Goal: Task Accomplishment & Management: Manage account settings

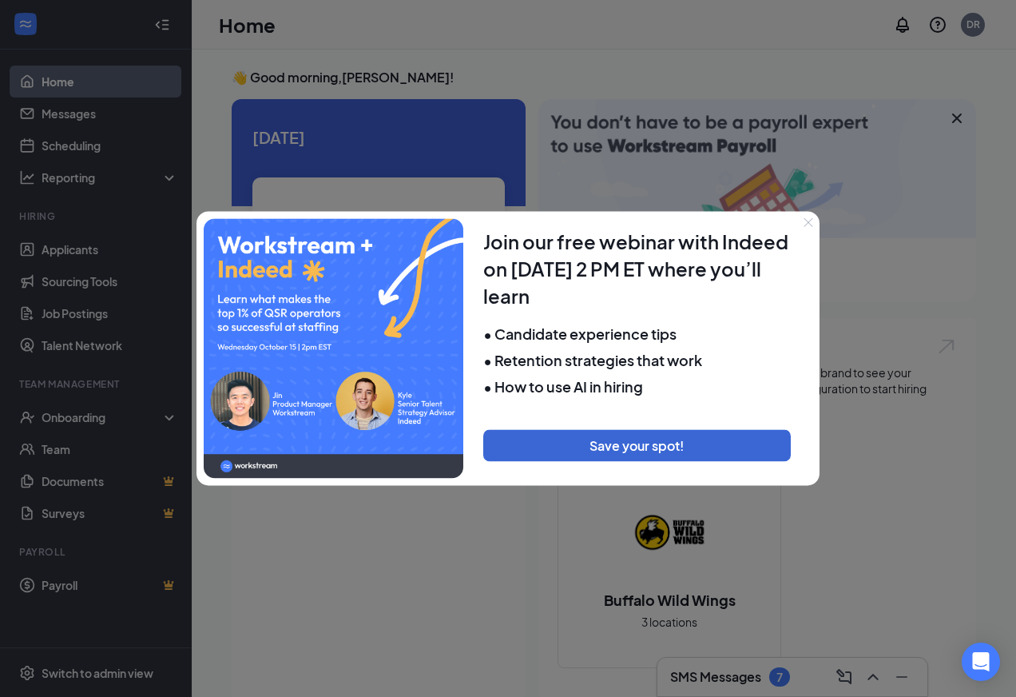
click at [812, 224] on icon "Close" at bounding box center [809, 222] width 10 height 10
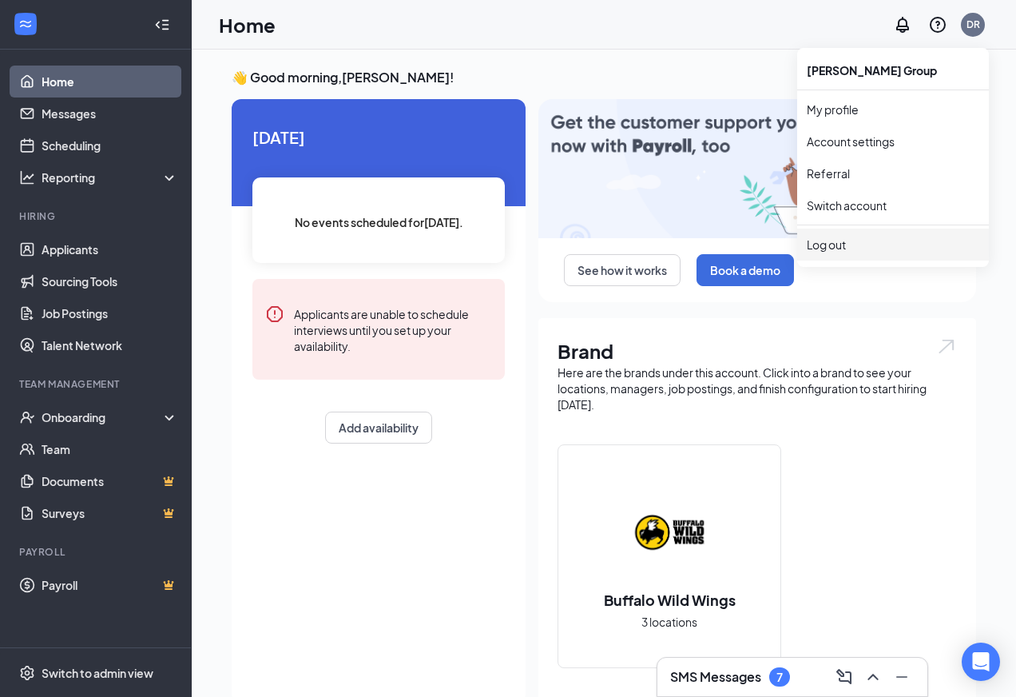
click at [838, 246] on div "Log out" at bounding box center [893, 244] width 173 height 16
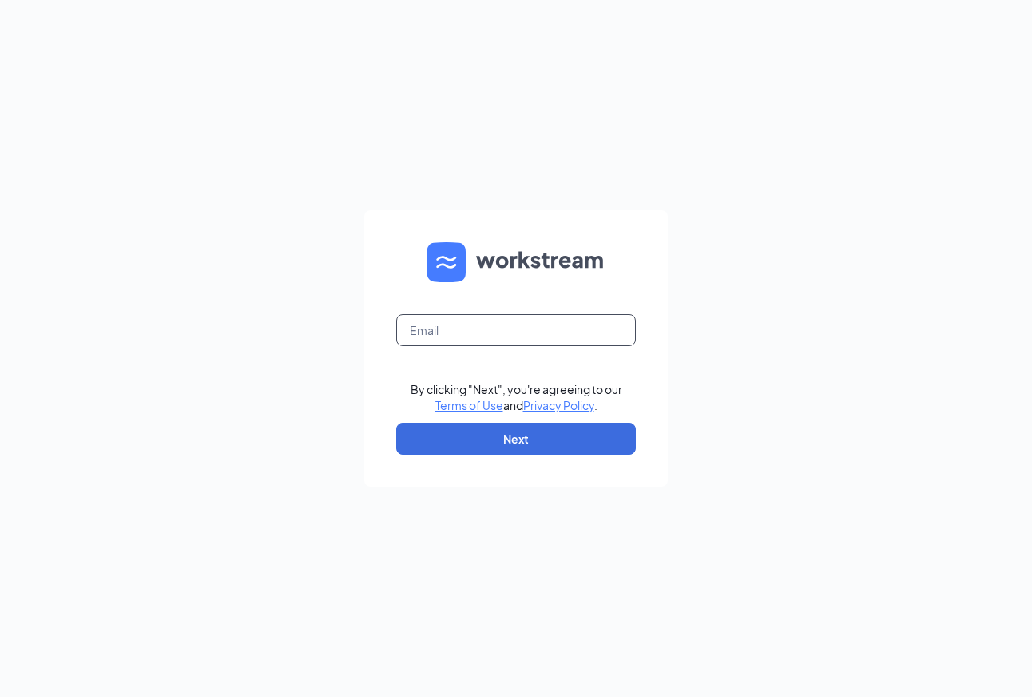
click at [441, 331] on input "text" at bounding box center [516, 330] width 240 height 32
type input "sarahgnoakes@gmail.com"
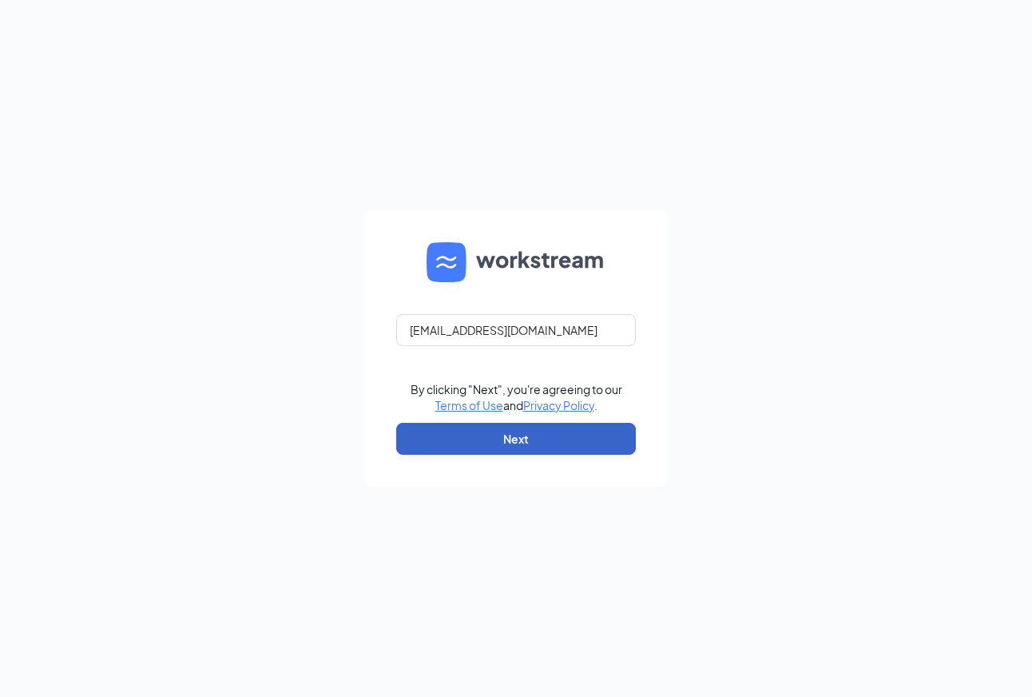
click at [515, 436] on button "Next" at bounding box center [516, 439] width 240 height 32
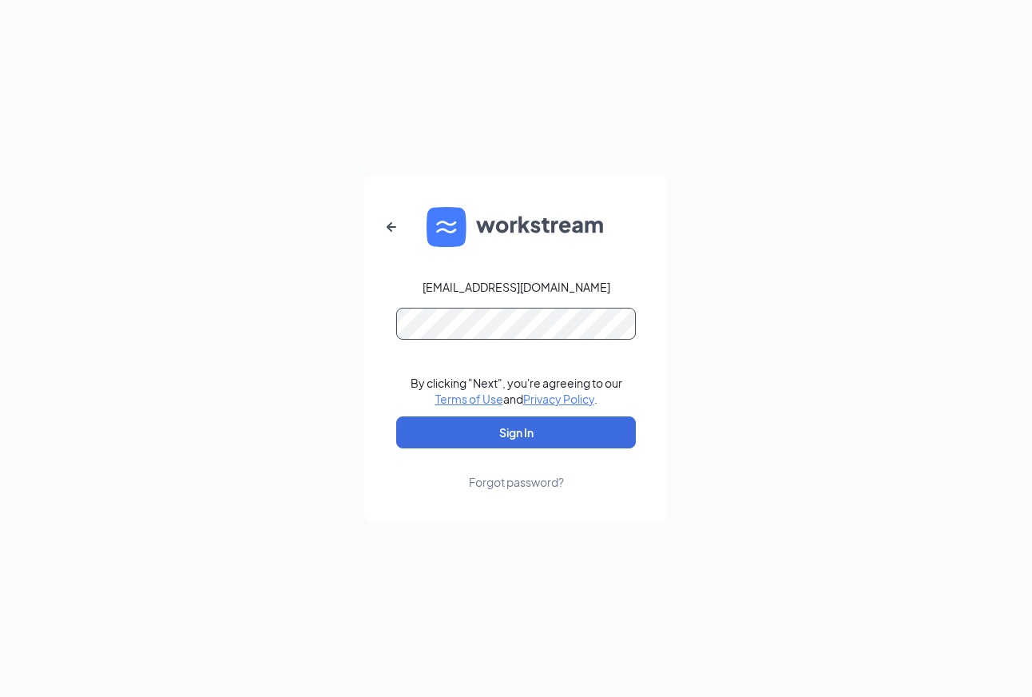
click at [396, 416] on button "Sign In" at bounding box center [516, 432] width 240 height 32
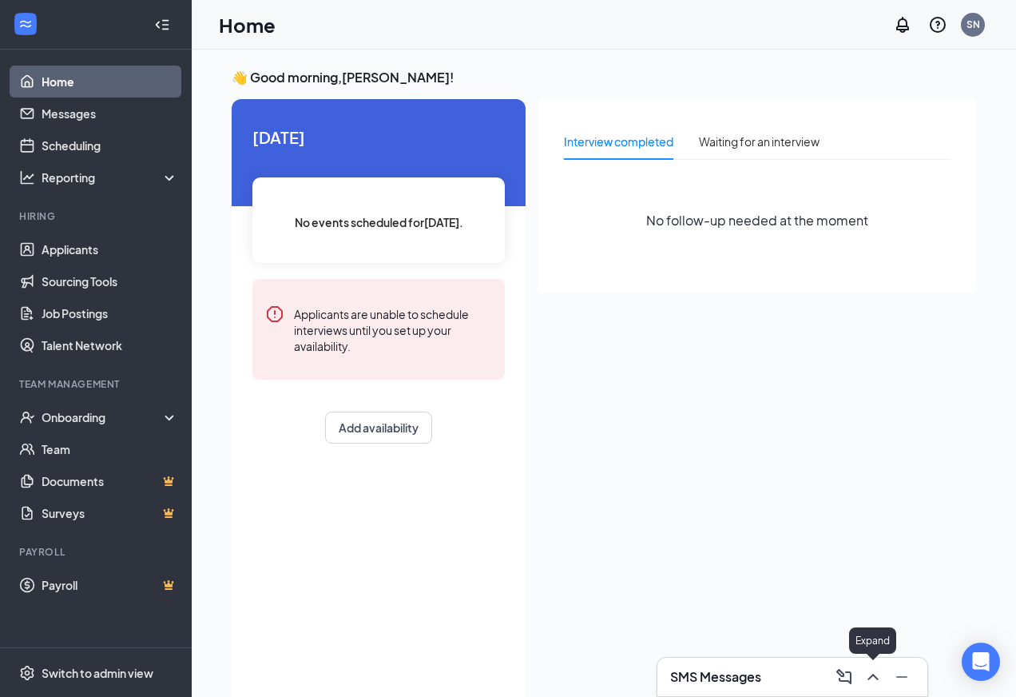
click at [873, 676] on icon "ChevronUp" at bounding box center [873, 676] width 19 height 19
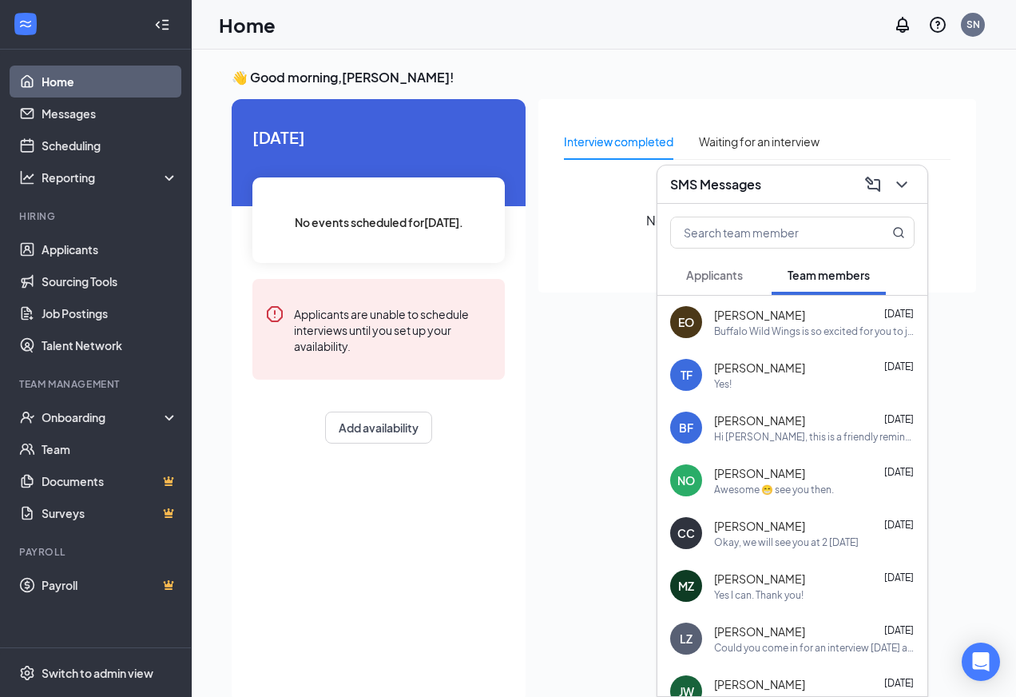
click at [725, 278] on span "Applicants" at bounding box center [714, 275] width 57 height 14
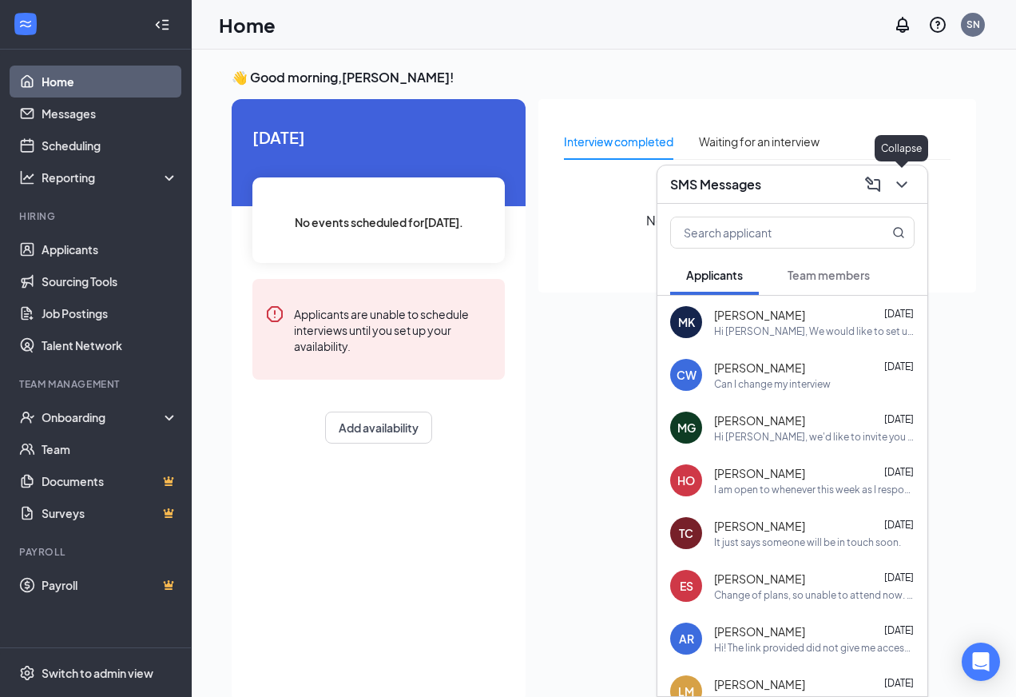
click at [900, 180] on icon "ChevronDown" at bounding box center [901, 184] width 19 height 19
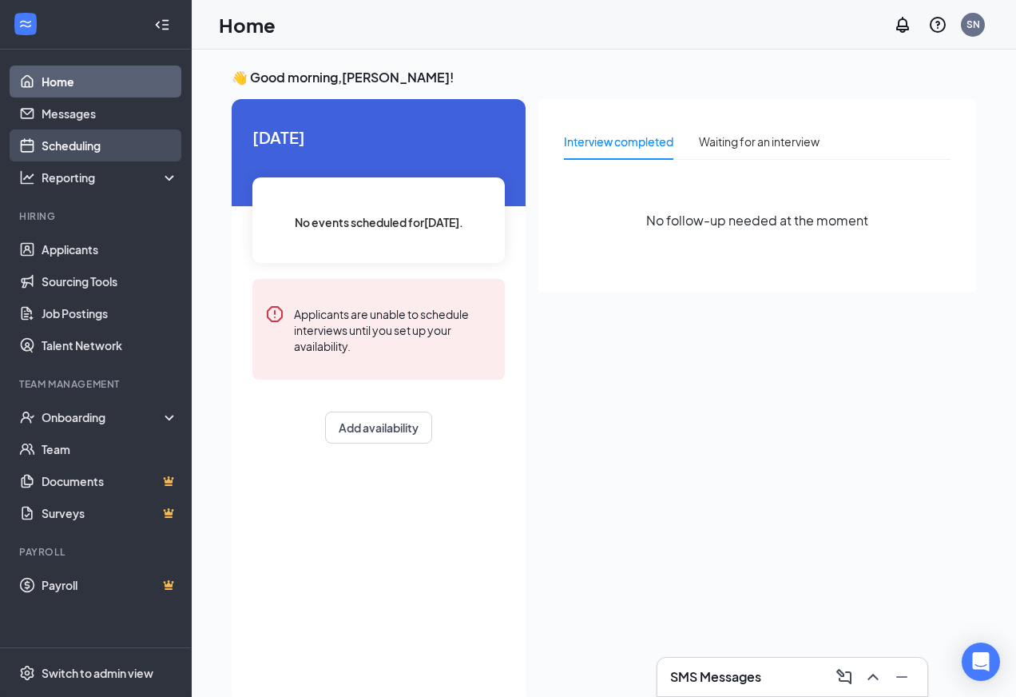
click at [75, 144] on link "Scheduling" at bounding box center [110, 145] width 137 height 32
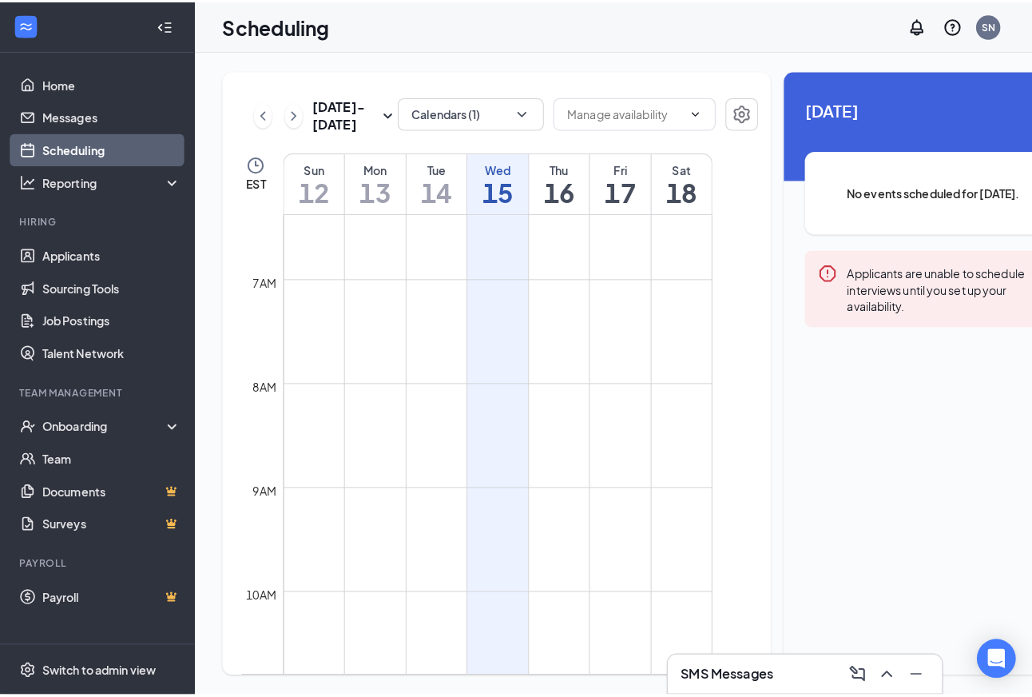
scroll to position [465, 0]
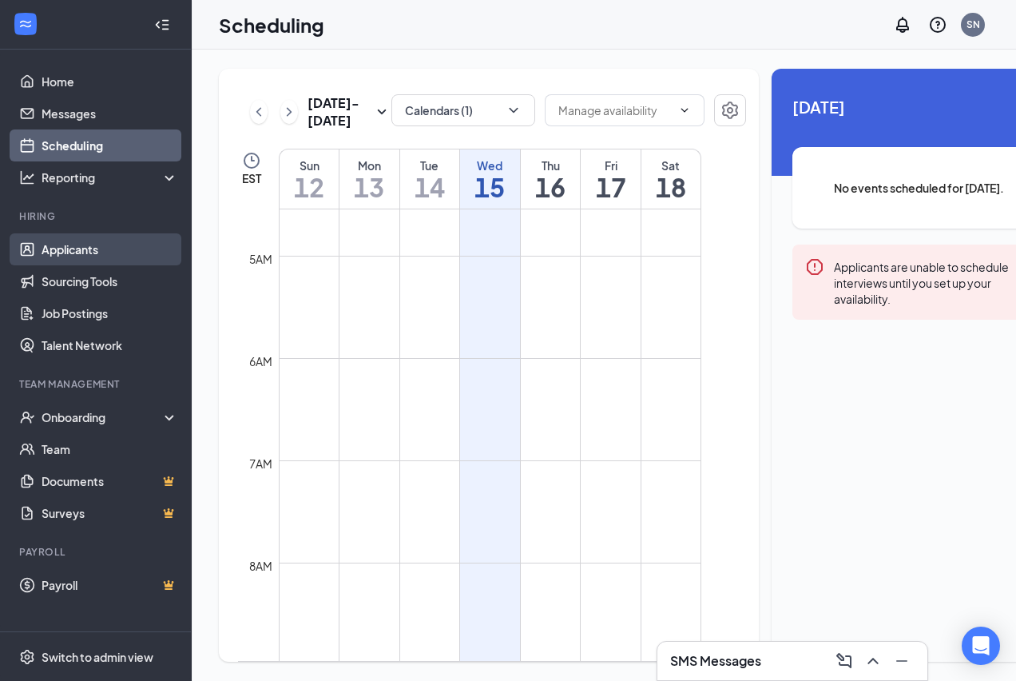
click at [55, 247] on link "Applicants" at bounding box center [110, 249] width 137 height 32
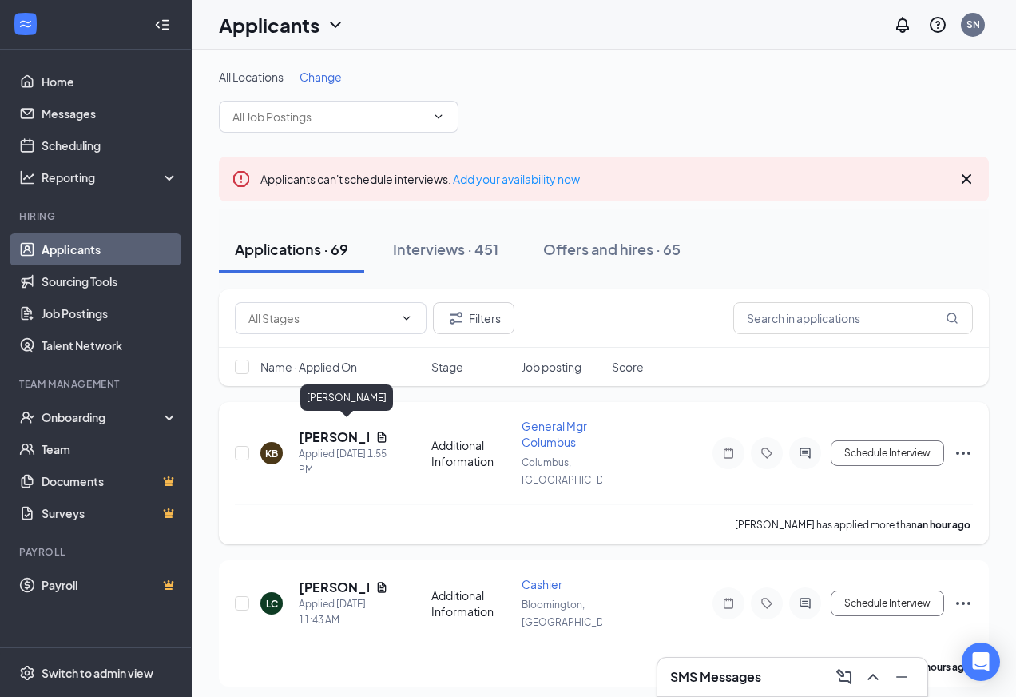
click at [317, 428] on h5 "[PERSON_NAME]" at bounding box center [334, 437] width 70 height 18
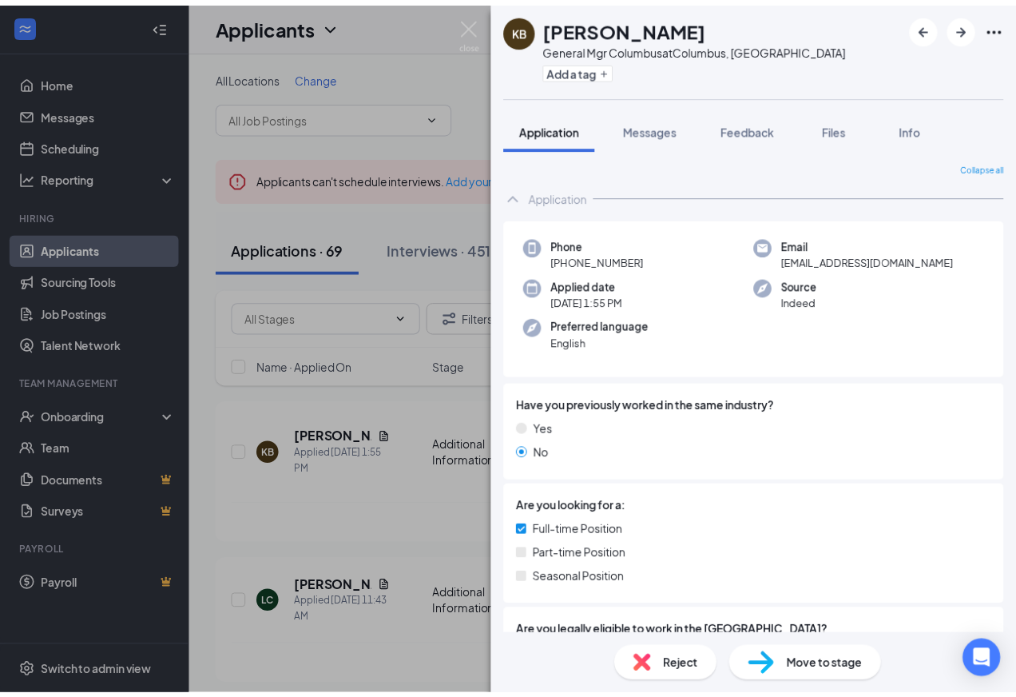
scroll to position [193, 0]
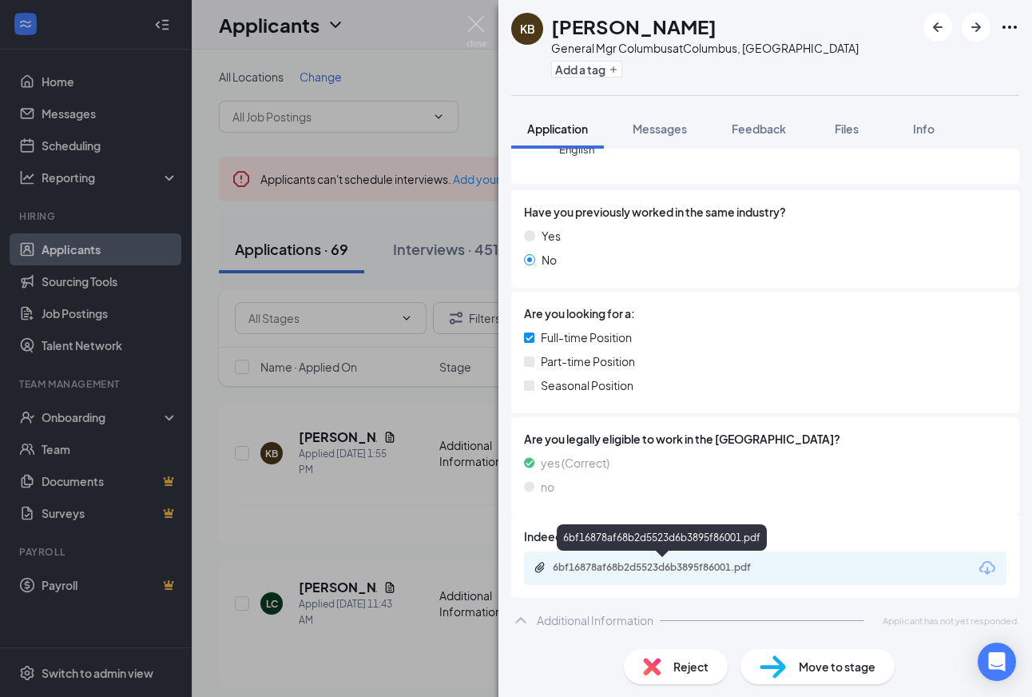
click at [583, 567] on div "6bf16878af68b2d5523d6b3895f86001.pdf" at bounding box center [665, 567] width 224 height 13
click at [313, 489] on div "KB [PERSON_NAME] General Mgr Columbus at [GEOGRAPHIC_DATA], IN Add a tag Applic…" at bounding box center [516, 348] width 1032 height 697
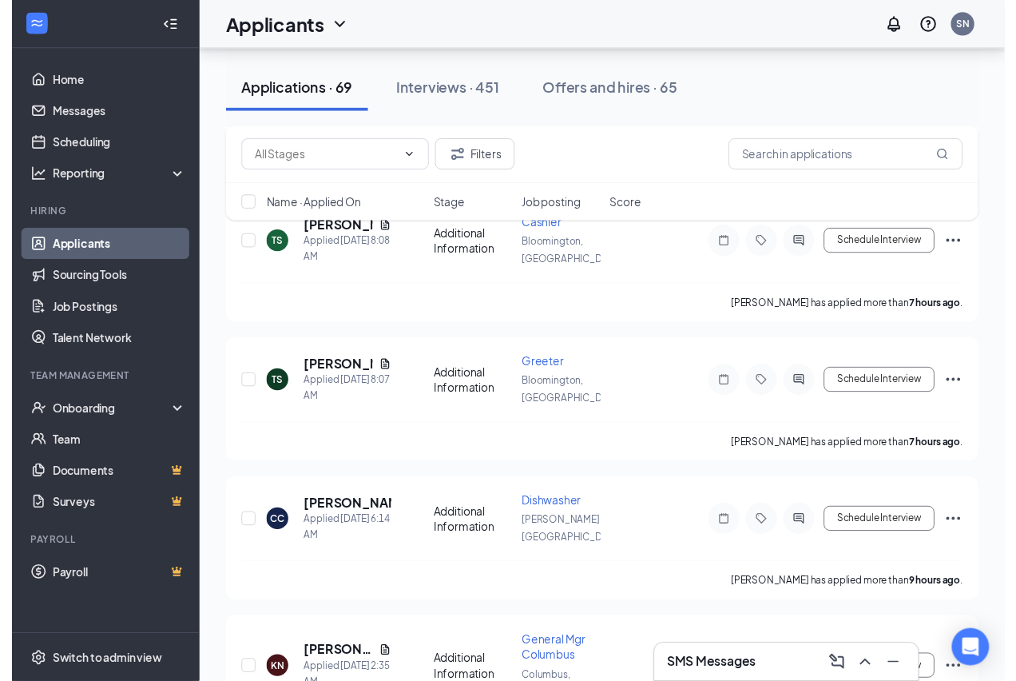
scroll to position [639, 0]
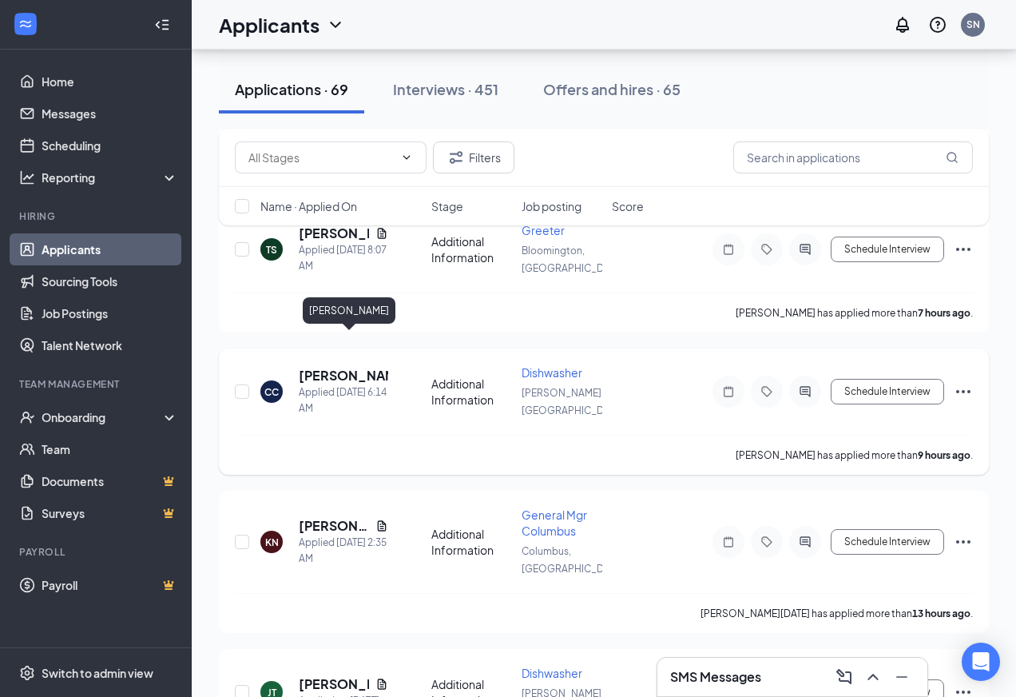
click at [310, 367] on h5 "[PERSON_NAME]" at bounding box center [343, 376] width 89 height 18
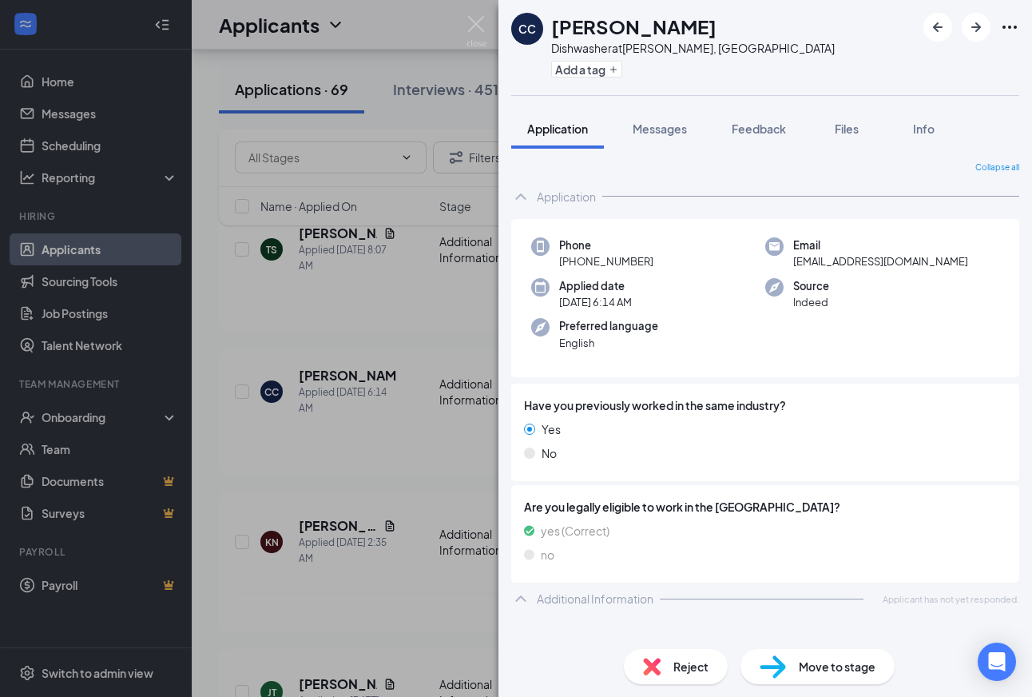
click at [330, 550] on div "CC [PERSON_NAME] Dishwasher at Seymour, IN Add a tag Application Messages Feedb…" at bounding box center [516, 348] width 1032 height 697
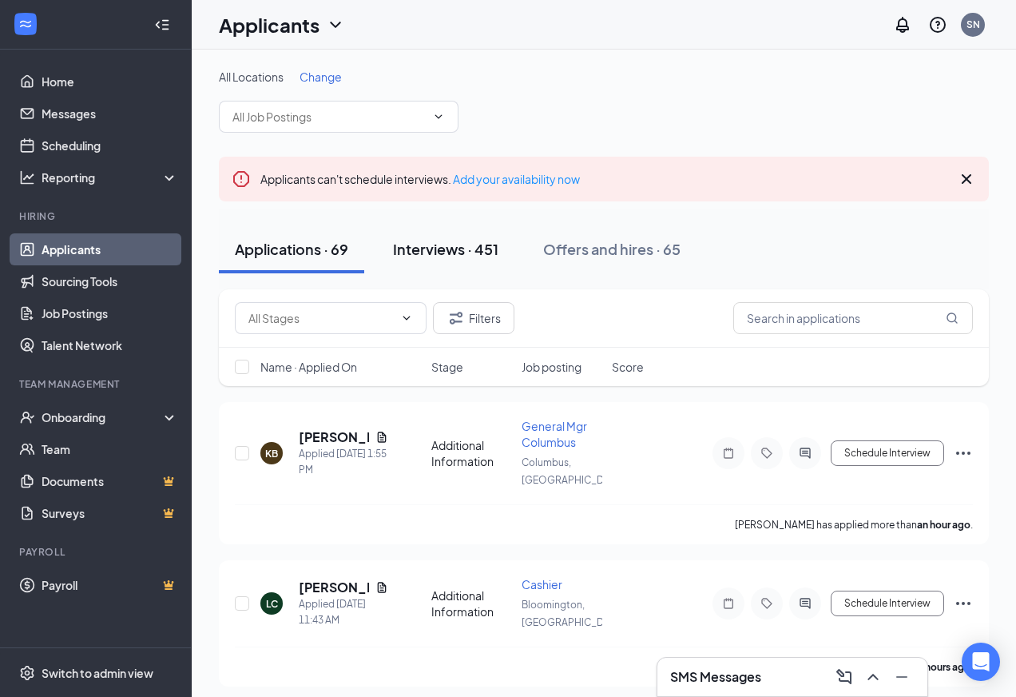
click at [449, 240] on div "Interviews · 451" at bounding box center [445, 249] width 105 height 20
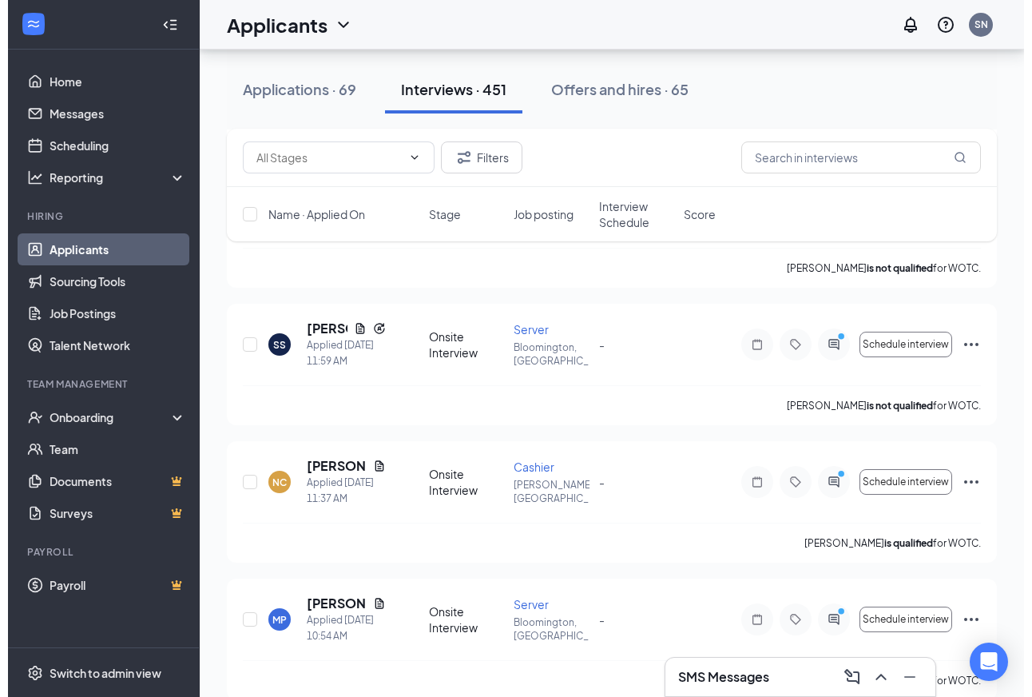
scroll to position [852, 0]
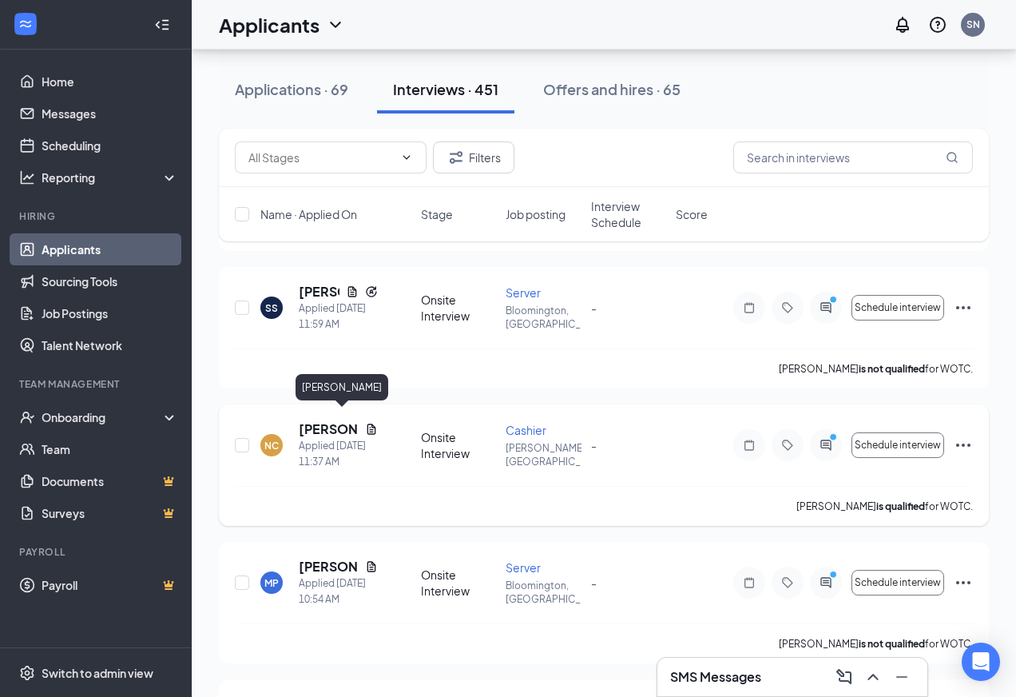
click at [307, 420] on h5 "[PERSON_NAME]" at bounding box center [329, 429] width 60 height 18
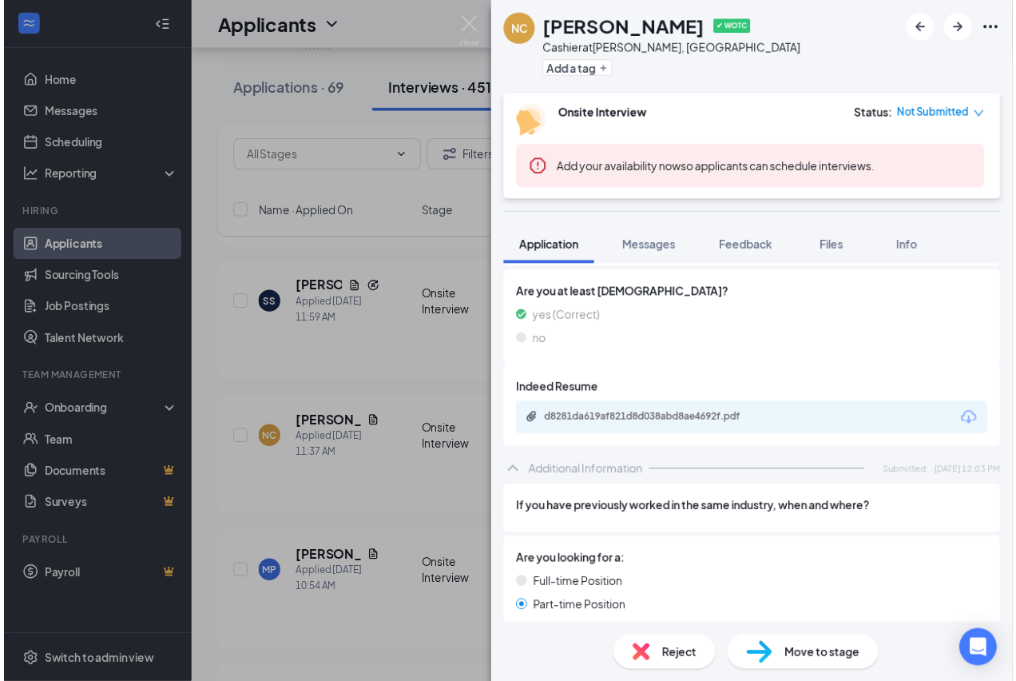
scroll to position [296, 0]
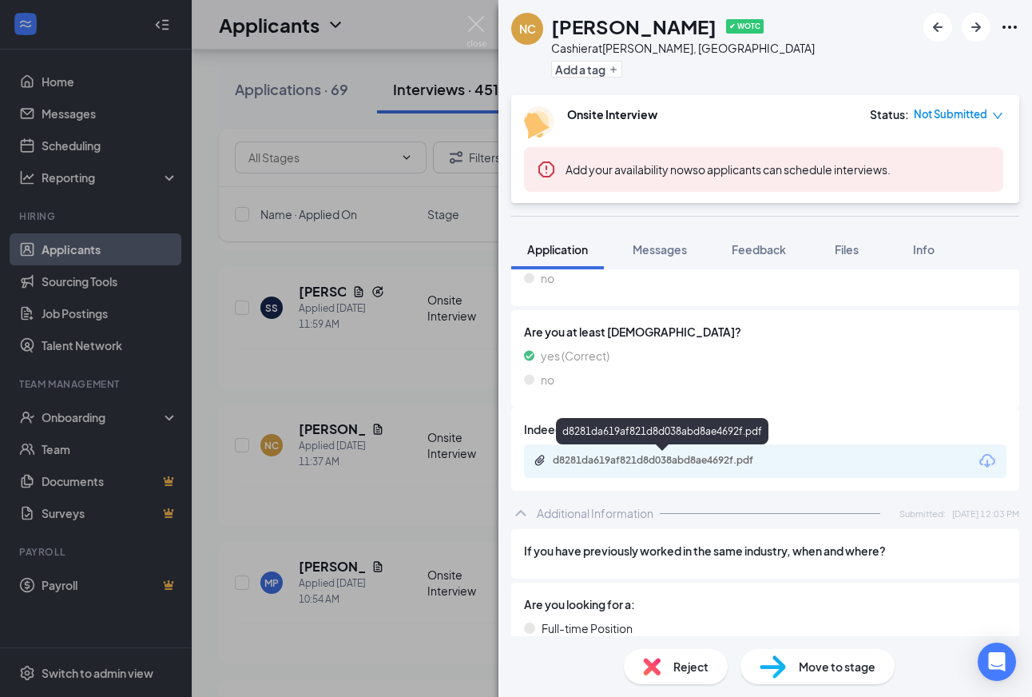
click at [593, 463] on div "d8281da619af821d8d038abd8ae4692f.pdf" at bounding box center [665, 460] width 224 height 13
click at [359, 478] on div "NC [PERSON_NAME] ✔ WOTC Cashier at [GEOGRAPHIC_DATA], IN Add a tag Onsite Inter…" at bounding box center [516, 348] width 1032 height 697
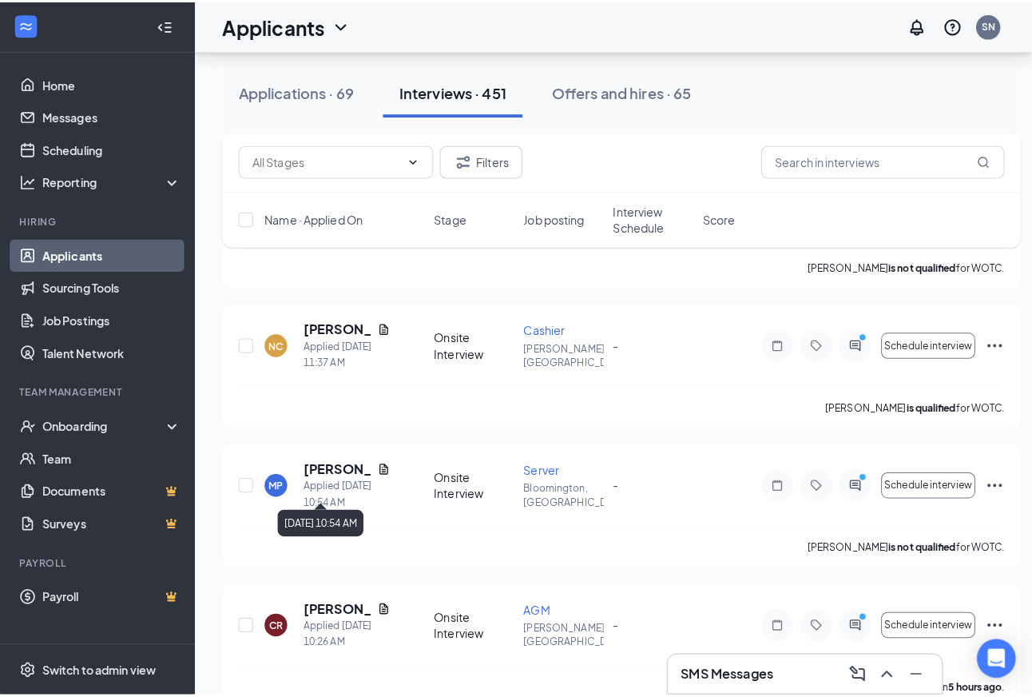
scroll to position [1171, 0]
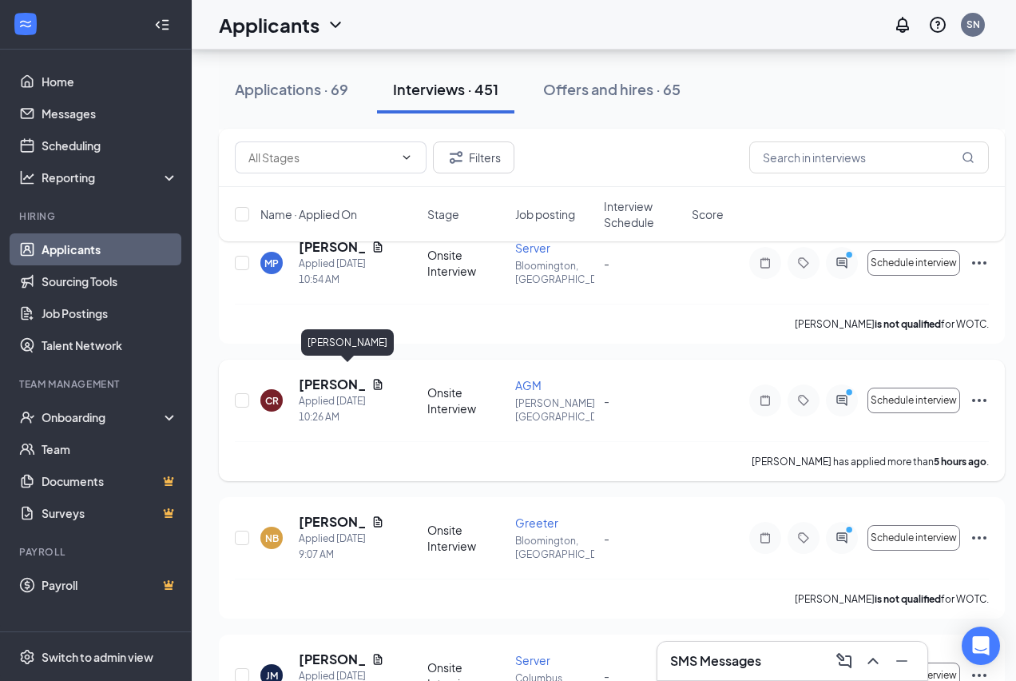
click at [321, 375] on h5 "[PERSON_NAME]" at bounding box center [332, 384] width 66 height 18
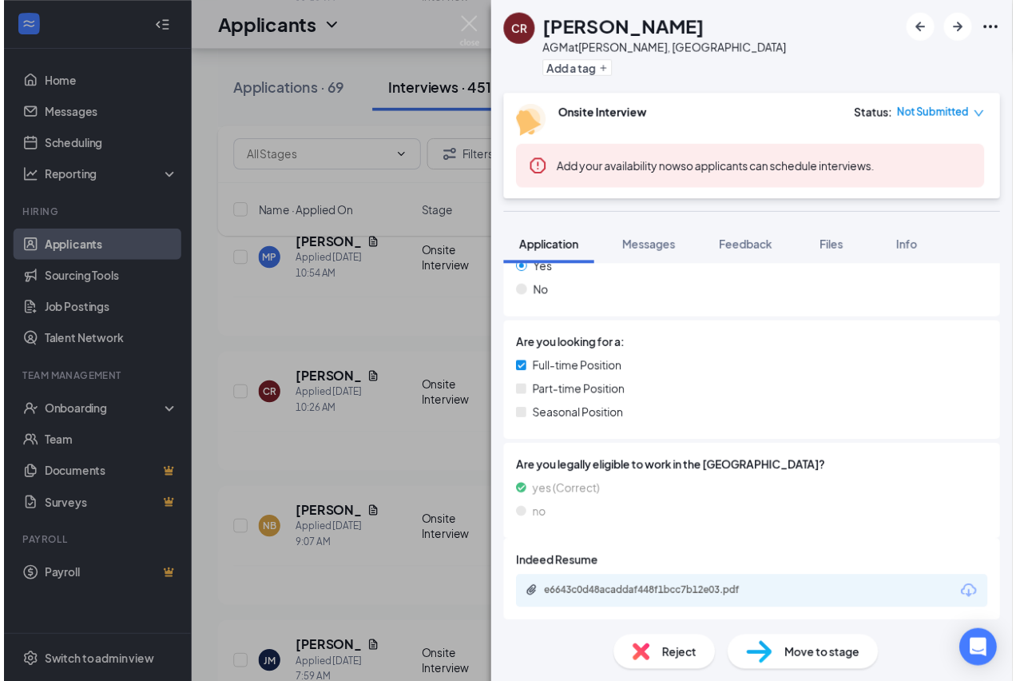
scroll to position [276, 0]
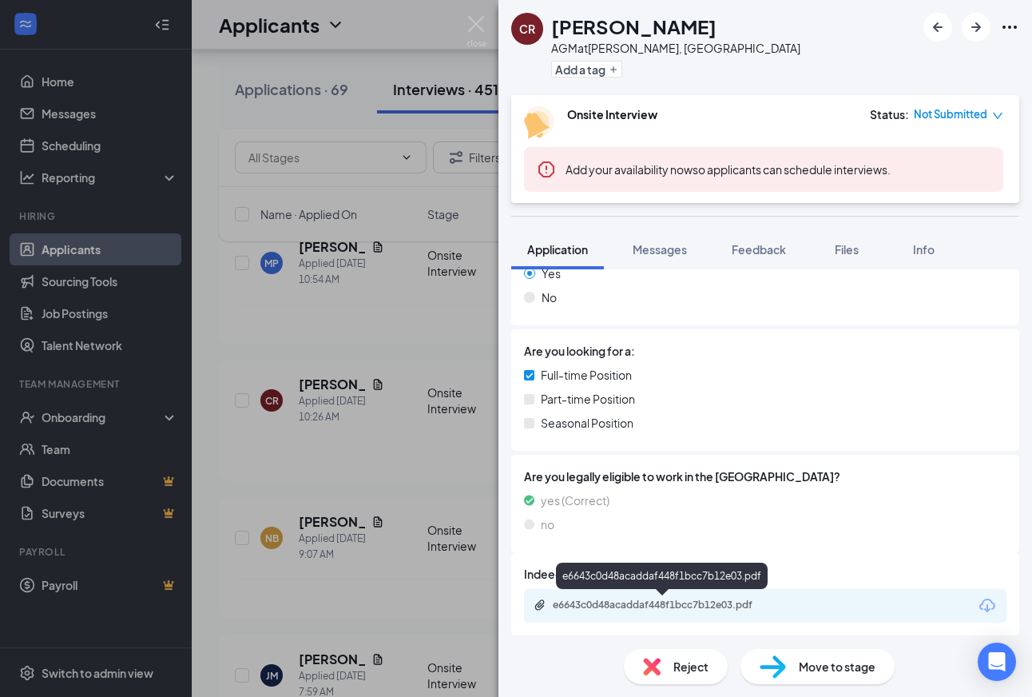
click at [681, 602] on div "e6643c0d48acaddaf448f1bcc7b12e03.pdf" at bounding box center [665, 604] width 224 height 13
click at [359, 448] on div "CR [PERSON_NAME] AGM at Seymour, IN Add a tag Onsite Interview Status : Not Sub…" at bounding box center [516, 348] width 1032 height 697
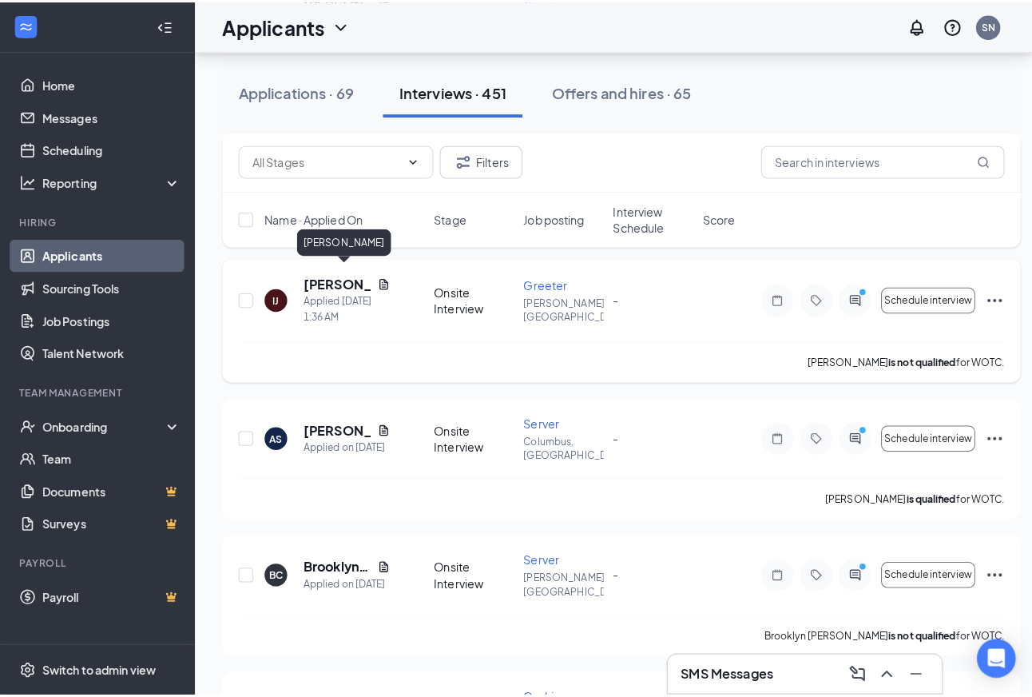
scroll to position [1810, 0]
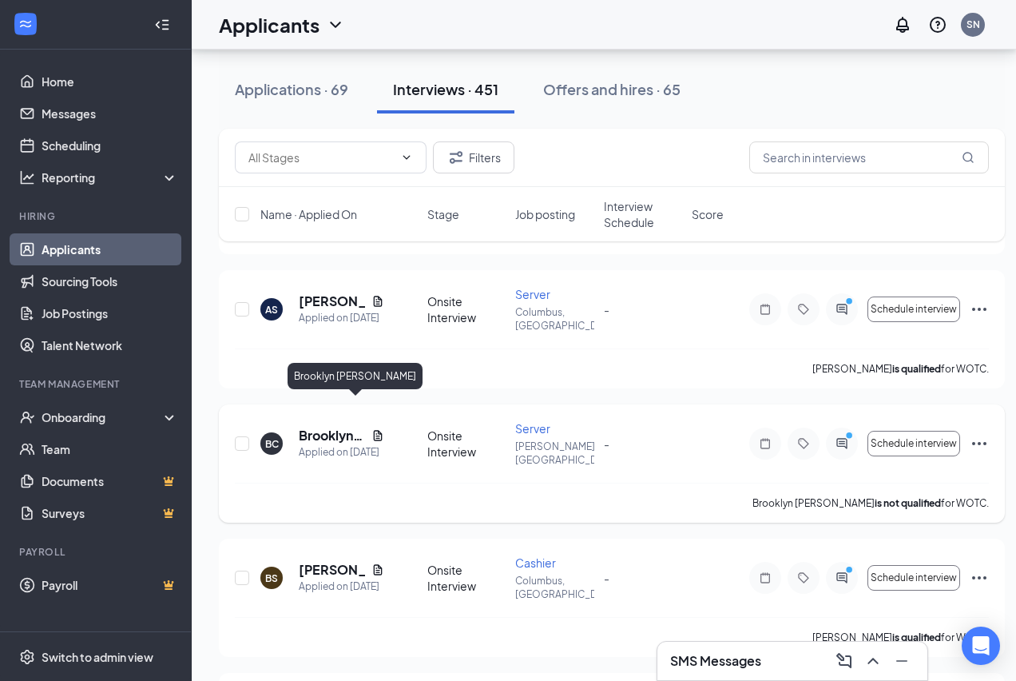
click at [315, 427] on h5 "Brooklyn [PERSON_NAME]" at bounding box center [332, 436] width 66 height 18
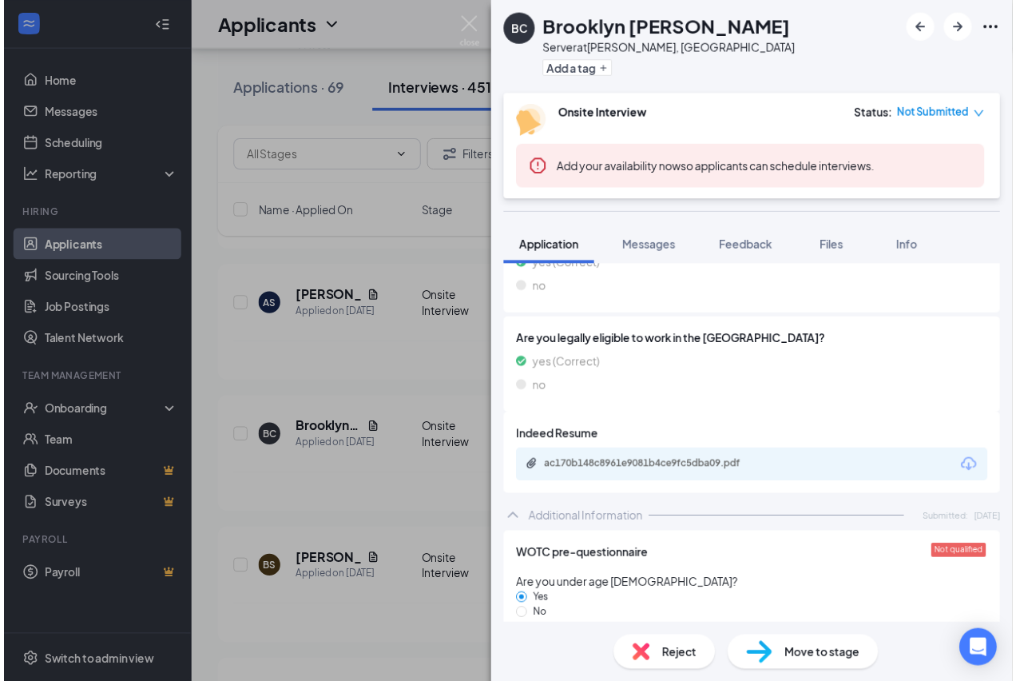
scroll to position [471, 0]
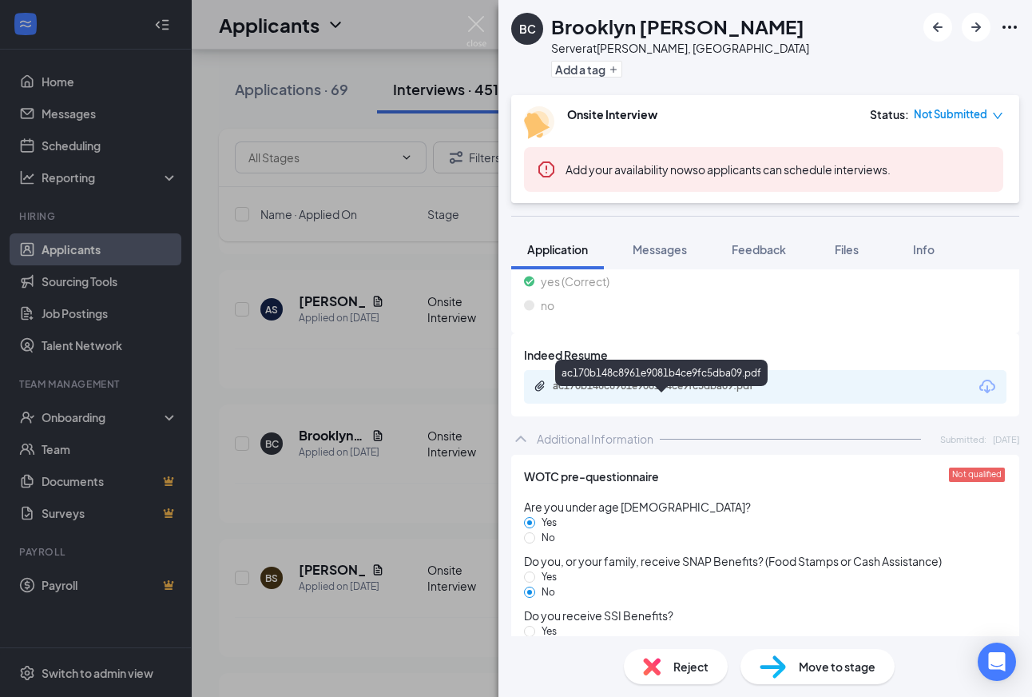
click at [656, 392] on div "ac170b148c8961e9081b4ce9fc5dba09.pdf" at bounding box center [665, 385] width 224 height 13
click at [407, 478] on div "BC Brooklyn [PERSON_NAME] Server at Seymour, IN Add a tag Onsite Interview Stat…" at bounding box center [516, 348] width 1032 height 697
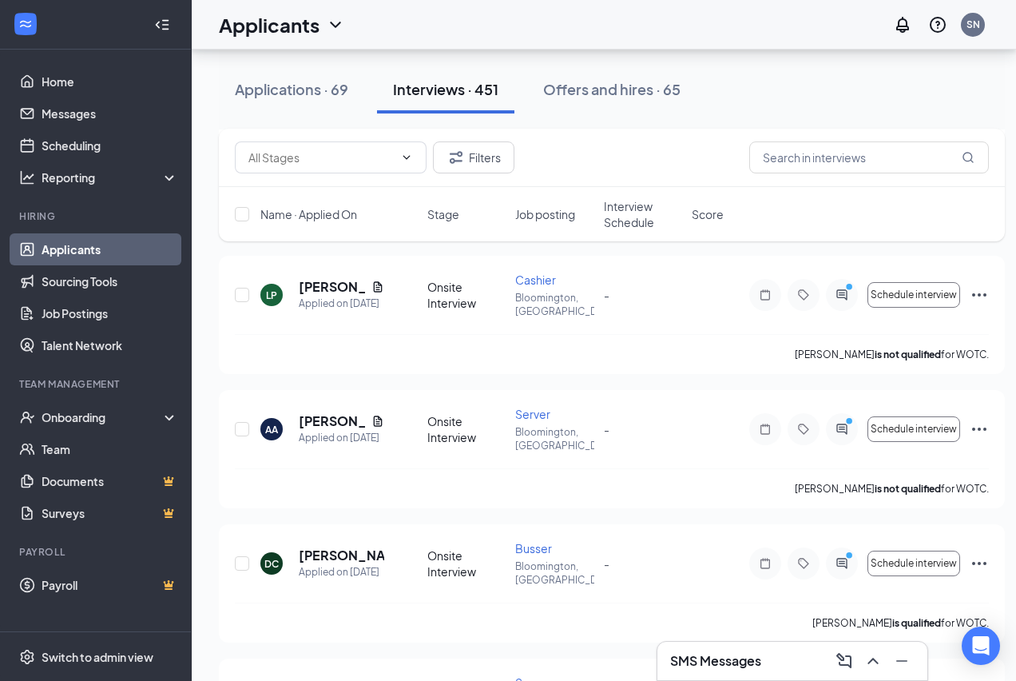
scroll to position [2368, 0]
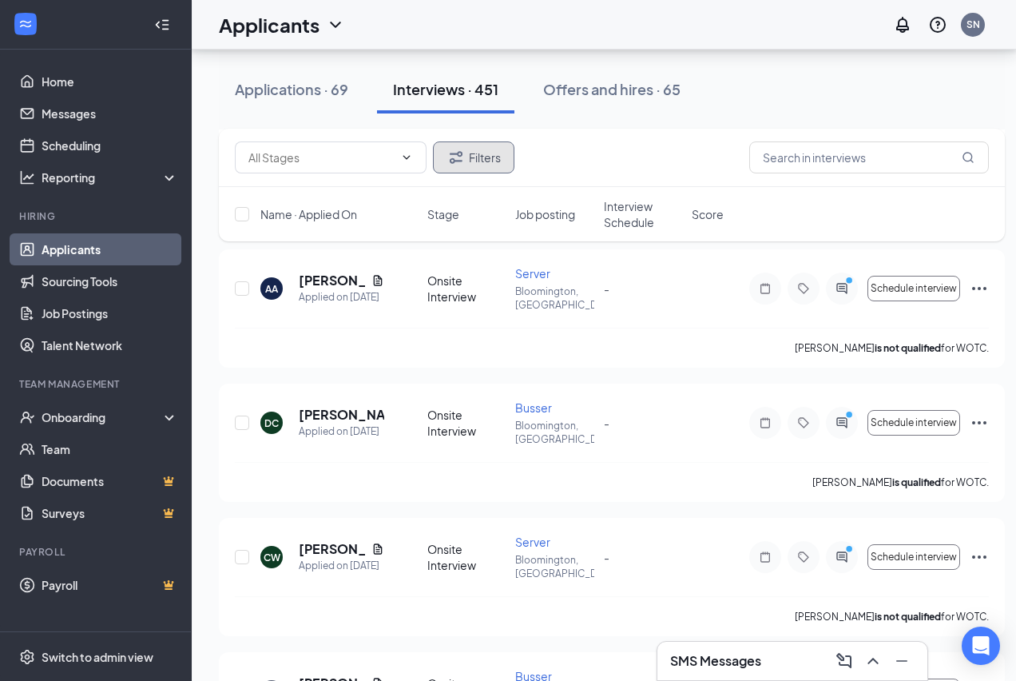
click at [467, 157] on button "Filters" at bounding box center [473, 157] width 81 height 32
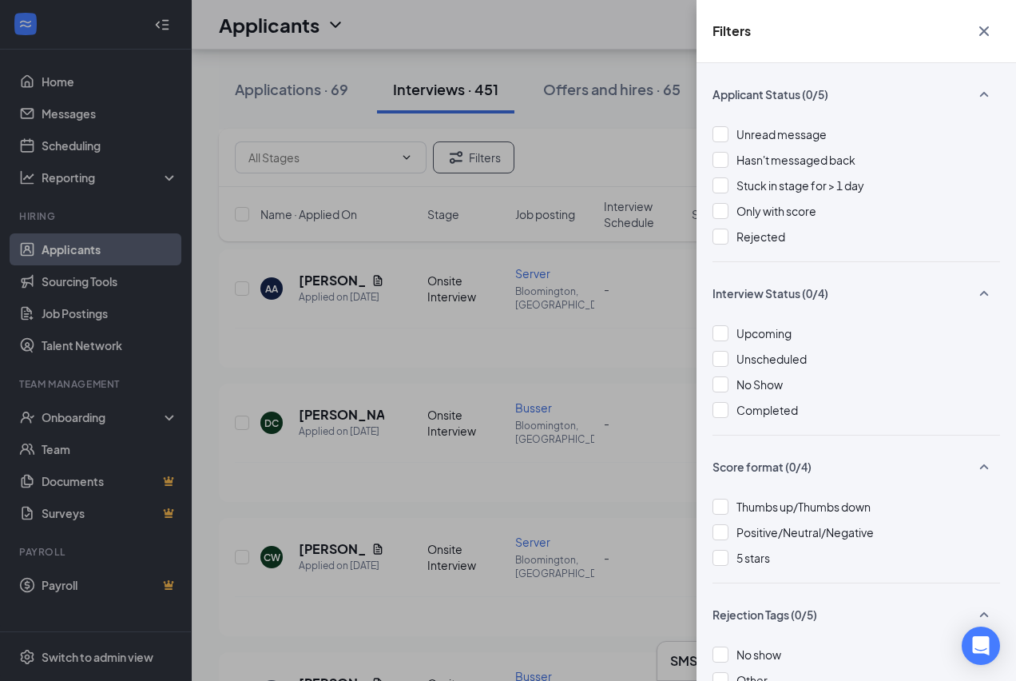
click at [435, 260] on div "Filters Applicant Status (0/5) Unread message Hasn't messaged back Stuck in sta…" at bounding box center [508, 340] width 1016 height 681
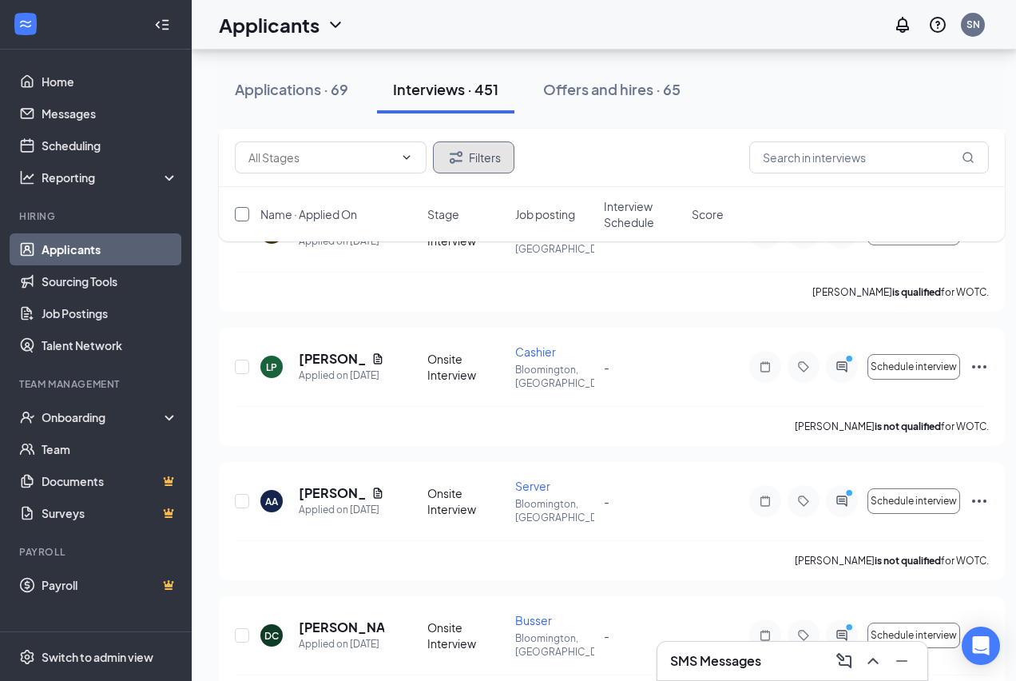
scroll to position [2155, 0]
click at [69, 248] on link "Applicants" at bounding box center [110, 249] width 137 height 32
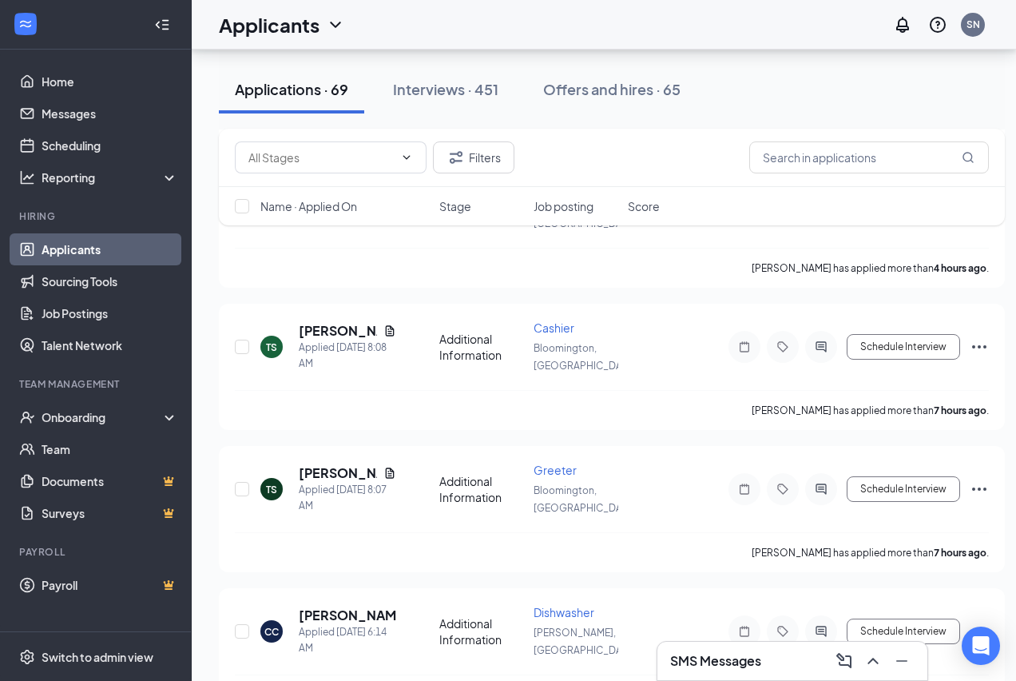
scroll to position [307, 0]
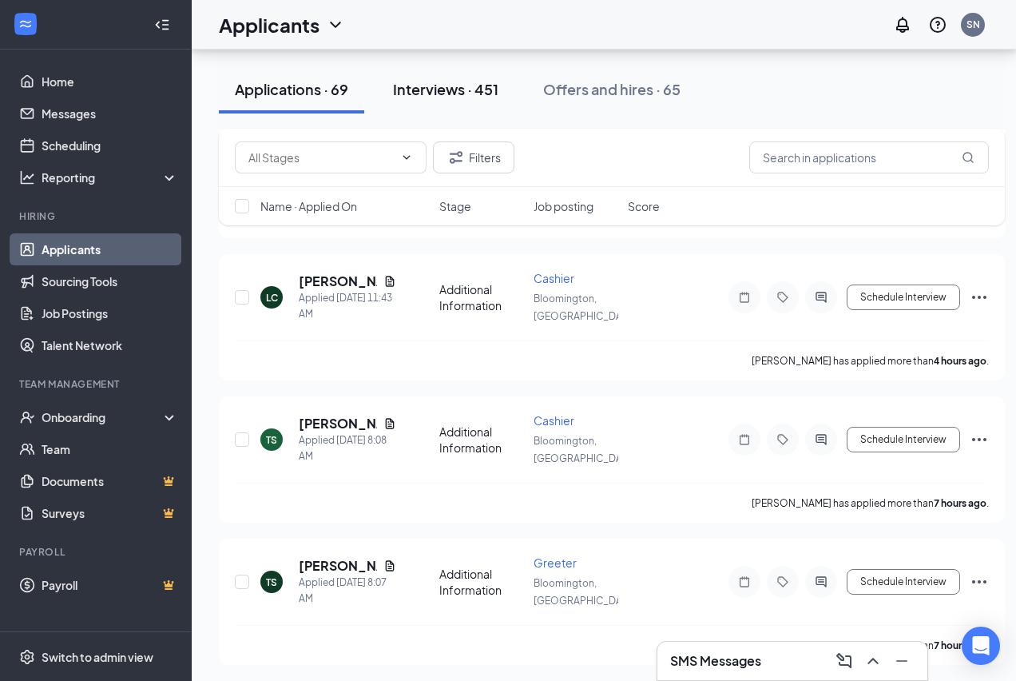
click at [457, 93] on div "Interviews · 451" at bounding box center [445, 89] width 105 height 20
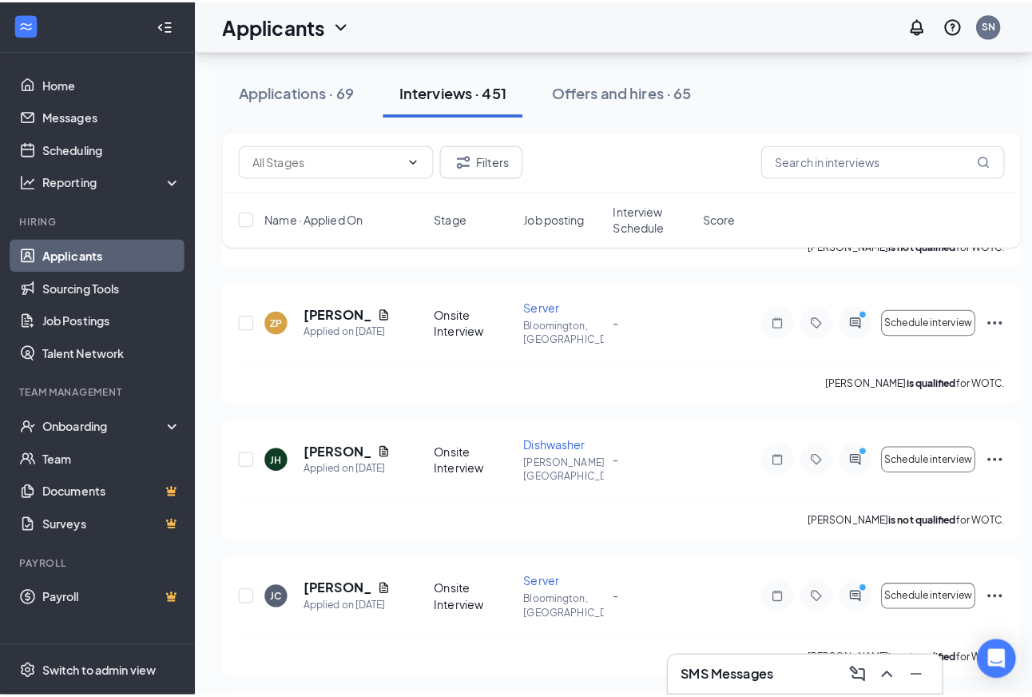
scroll to position [3433, 0]
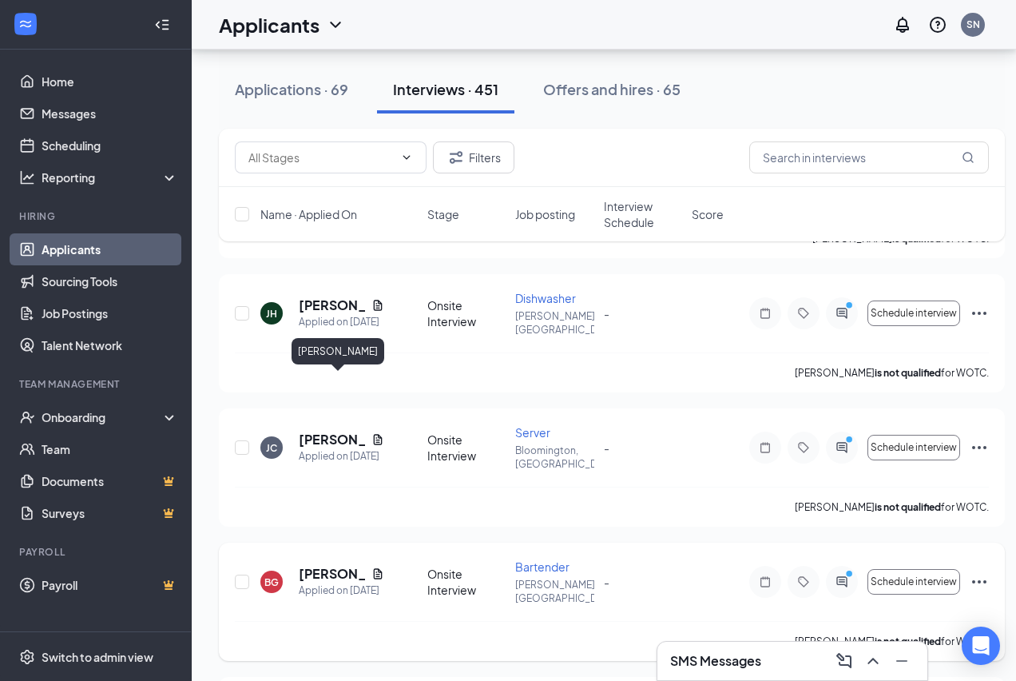
click at [307, 565] on h5 "[PERSON_NAME]" at bounding box center [332, 574] width 66 height 18
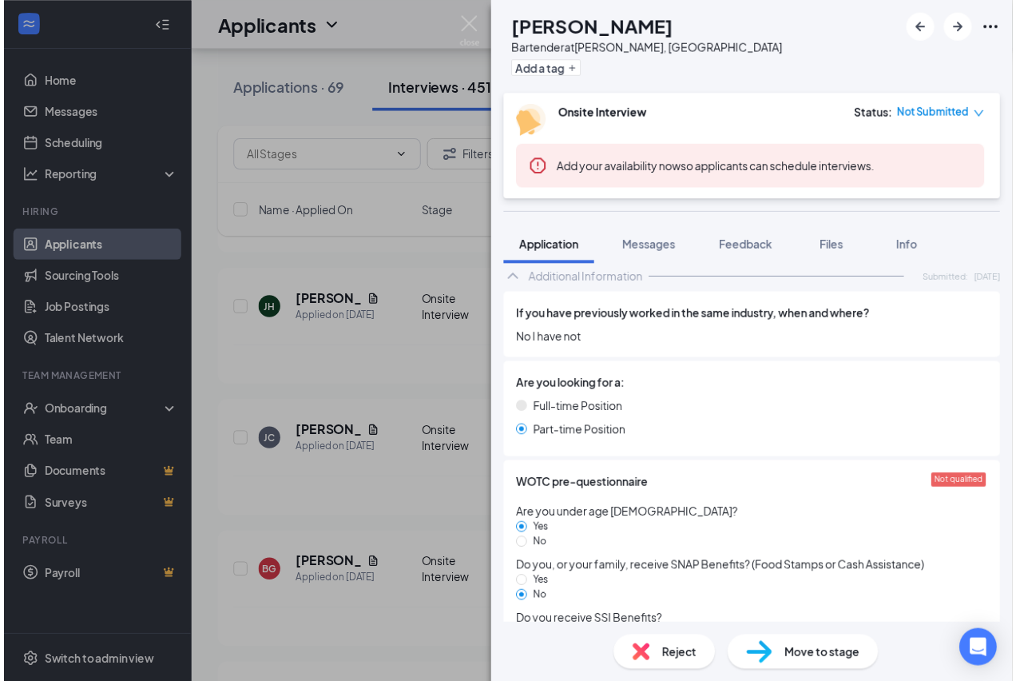
scroll to position [522, 0]
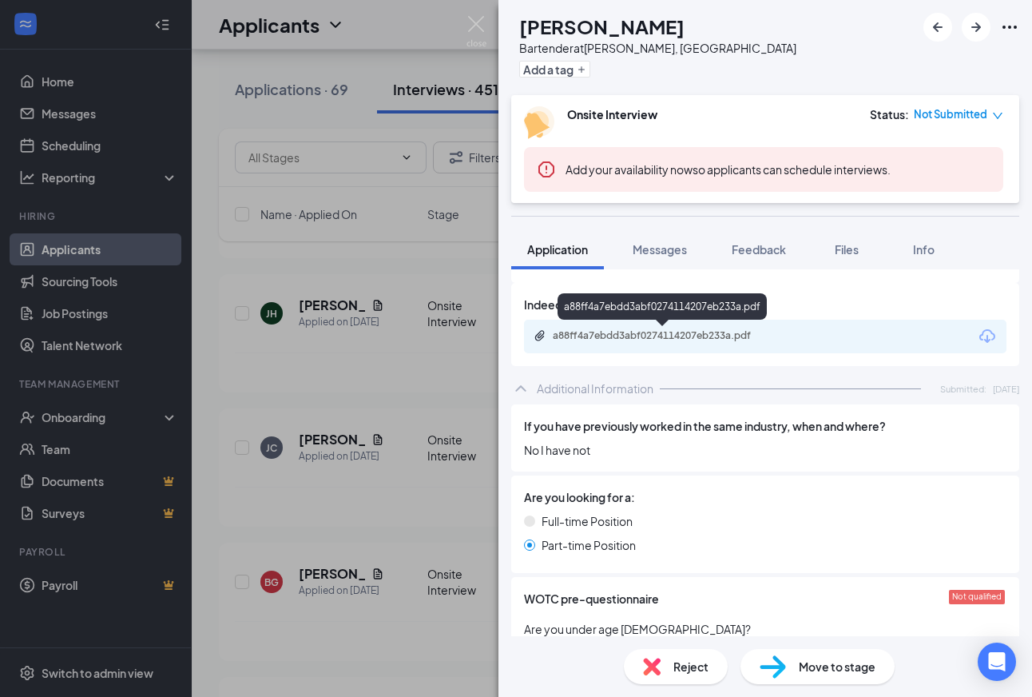
click at [701, 339] on div "a88ff4a7ebdd3abf0274114207eb233a.pdf" at bounding box center [665, 335] width 224 height 13
click at [404, 431] on div "[PERSON_NAME] Bartender at Seymour, IN Add a tag Onsite Interview Status : Not …" at bounding box center [516, 348] width 1032 height 697
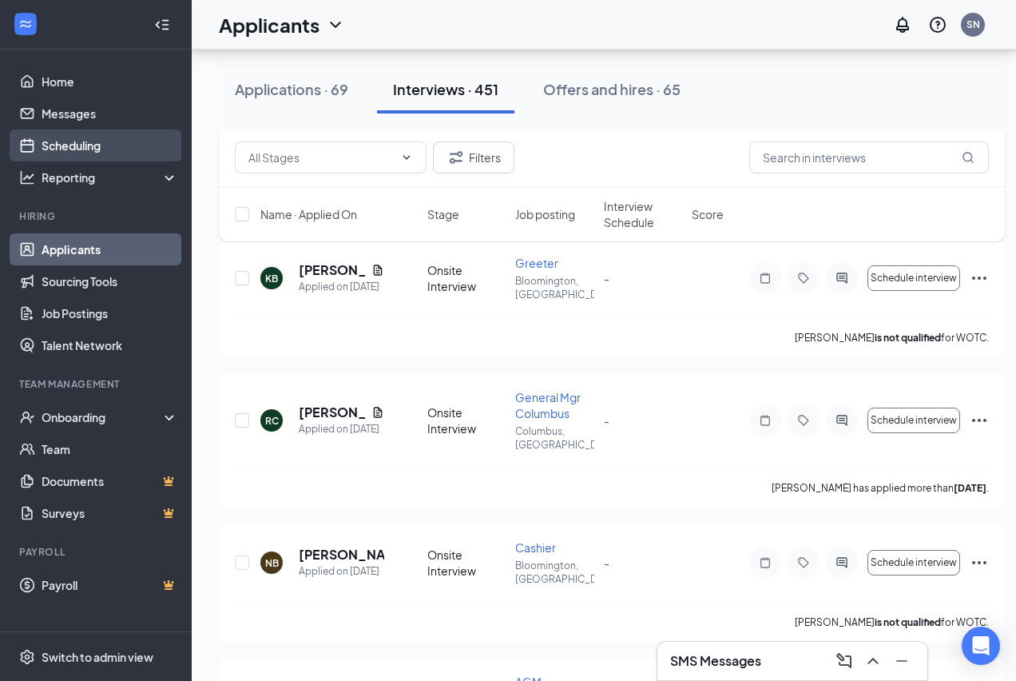
scroll to position [4817, 0]
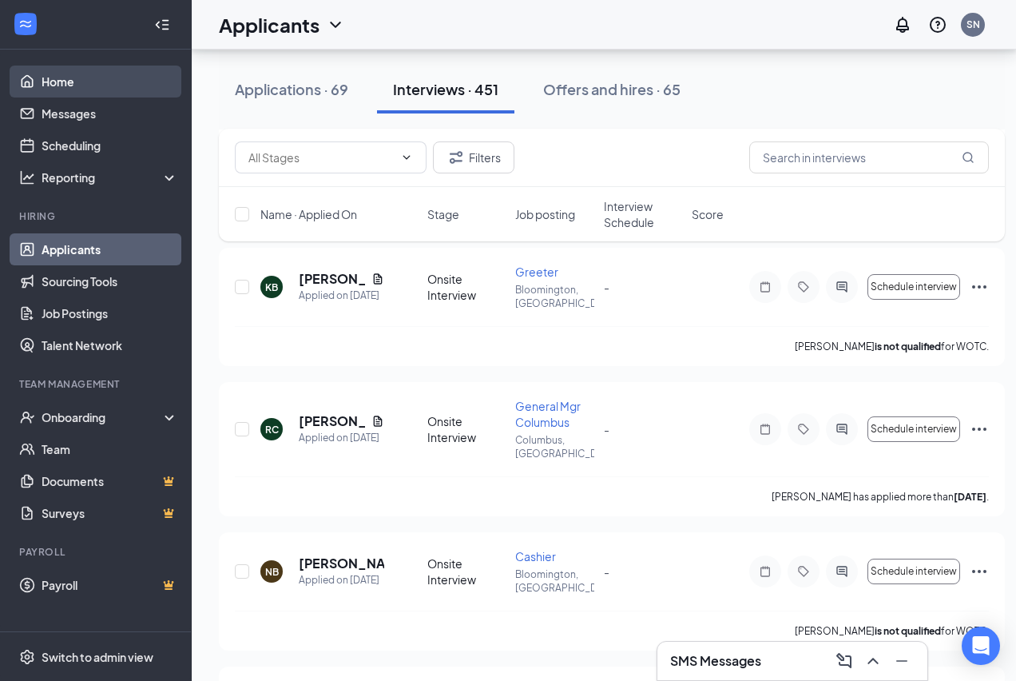
click at [74, 88] on link "Home" at bounding box center [110, 82] width 137 height 32
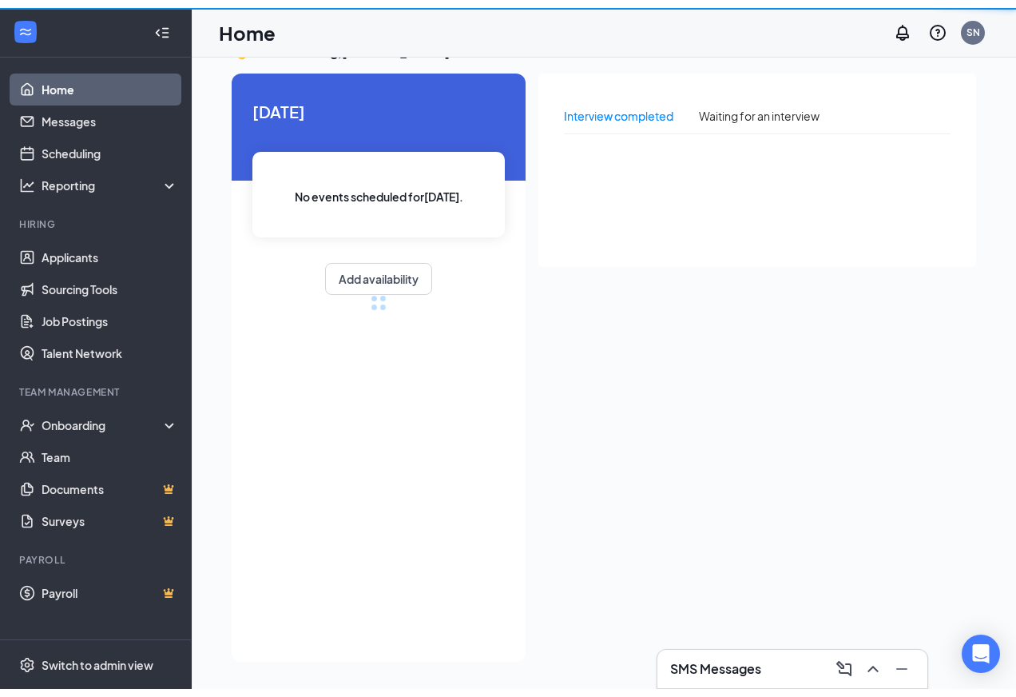
scroll to position [34, 0]
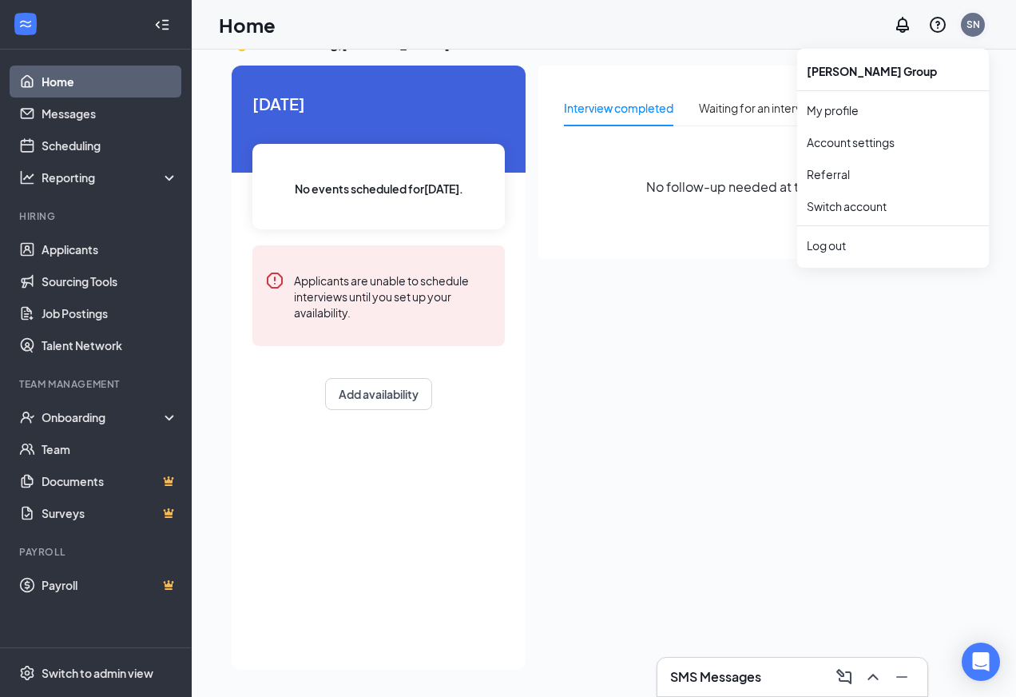
click at [972, 30] on div "SN" at bounding box center [974, 25] width 14 height 14
click at [837, 246] on div "Log out" at bounding box center [893, 245] width 173 height 16
